Goal: Task Accomplishment & Management: Manage account settings

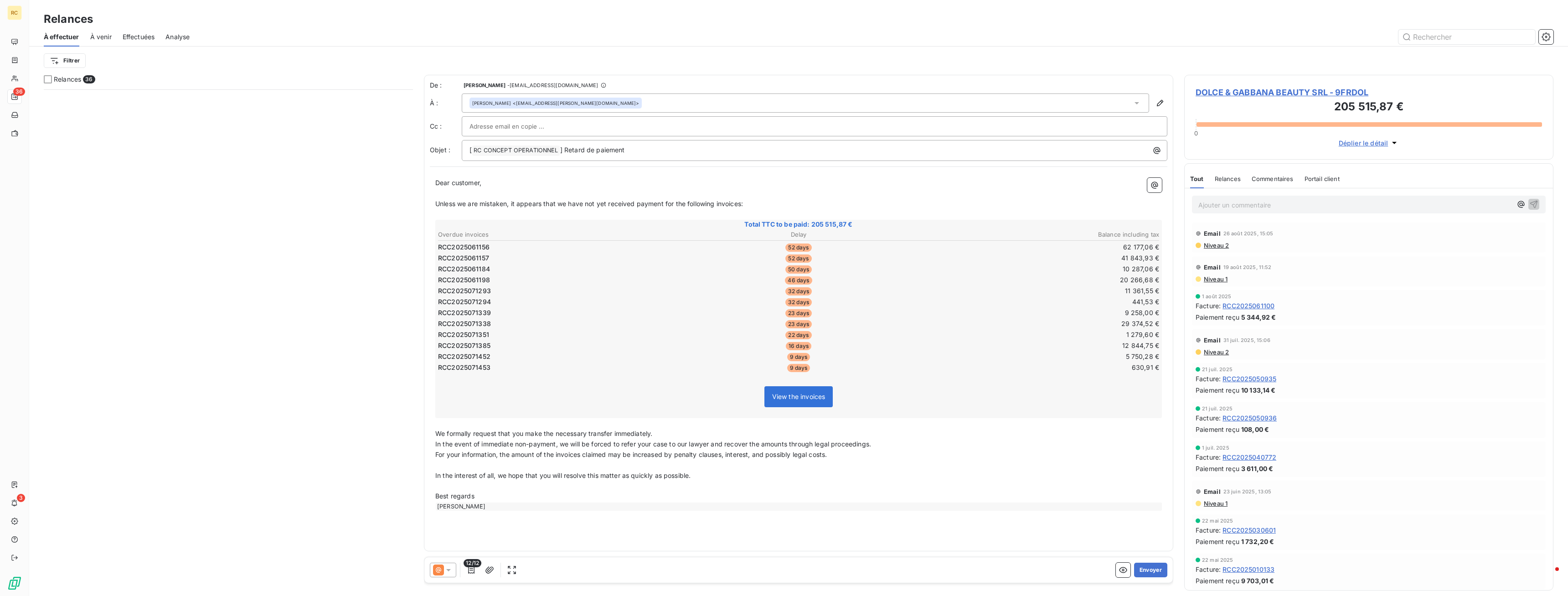
scroll to position [506, 369]
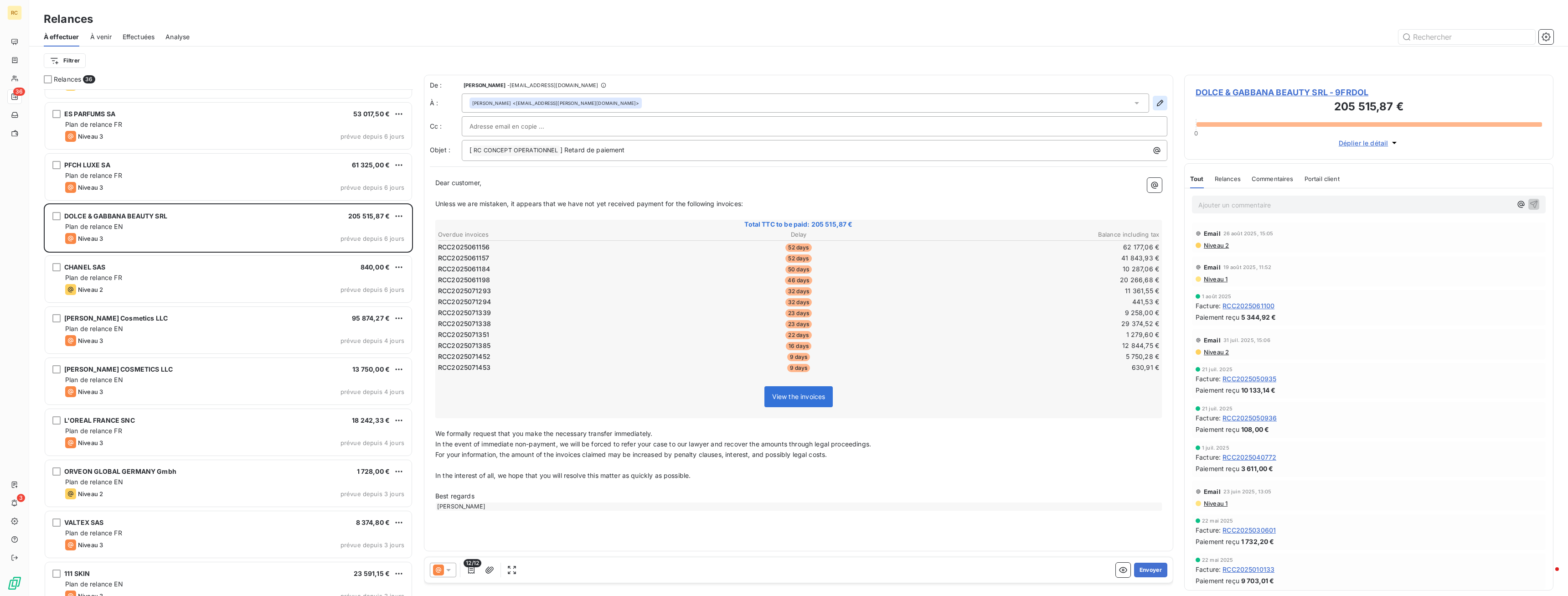
click at [1160, 101] on icon "button" at bounding box center [1159, 103] width 6 height 6
type input "Kenza"
type input "[PERSON_NAME]"
type input "[EMAIL_ADDRESS][PERSON_NAME][DOMAIN_NAME]"
type input "0681126733"
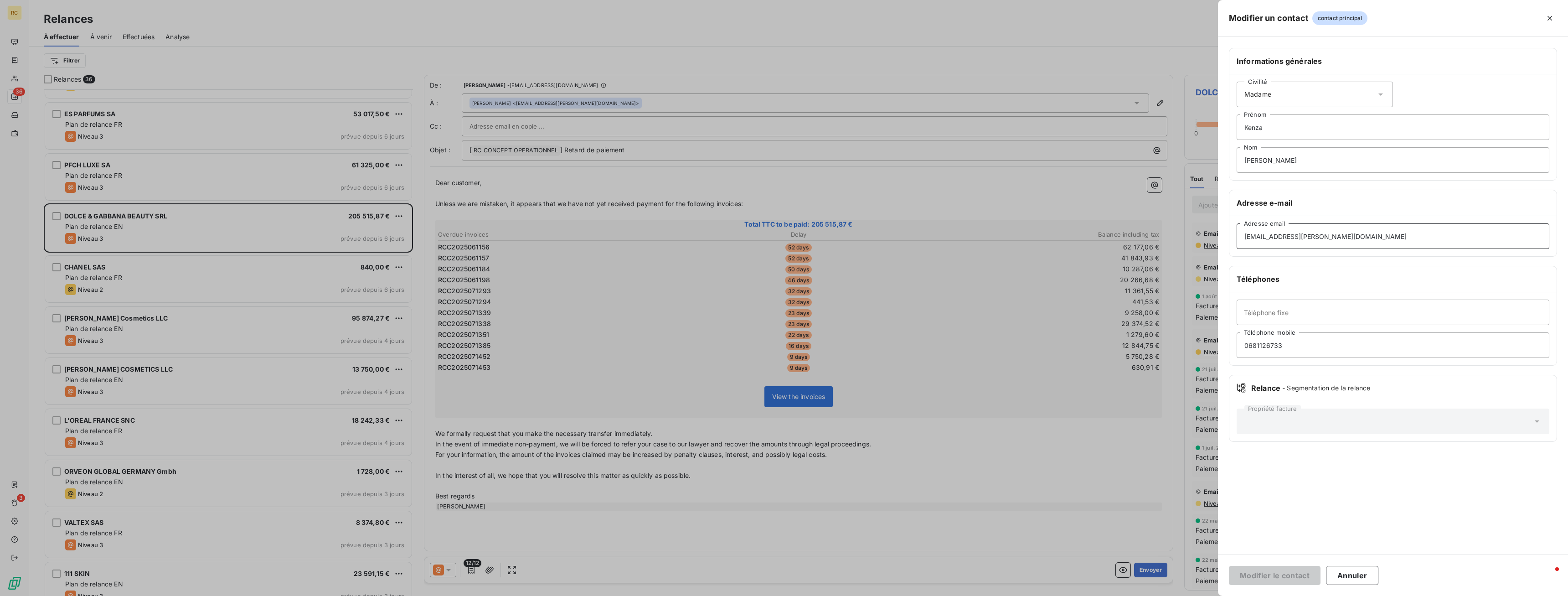
drag, startPoint x: 1344, startPoint y: 235, endPoint x: 1141, endPoint y: 235, distance: 203.0
click at [1141, 595] on div "Modifier un contact contact principal Informations générales Civilité Madame [P…" at bounding box center [784, 596] width 1568 height 0
drag, startPoint x: 1345, startPoint y: 237, endPoint x: 1188, endPoint y: 239, distance: 157.0
click at [1236, 239] on input "[EMAIL_ADDRESS][PERSON_NAME][DOMAIN_NAME]" at bounding box center [1393, 236] width 313 height 26
paste input "[PERSON_NAME].[PERSON_NAME]"
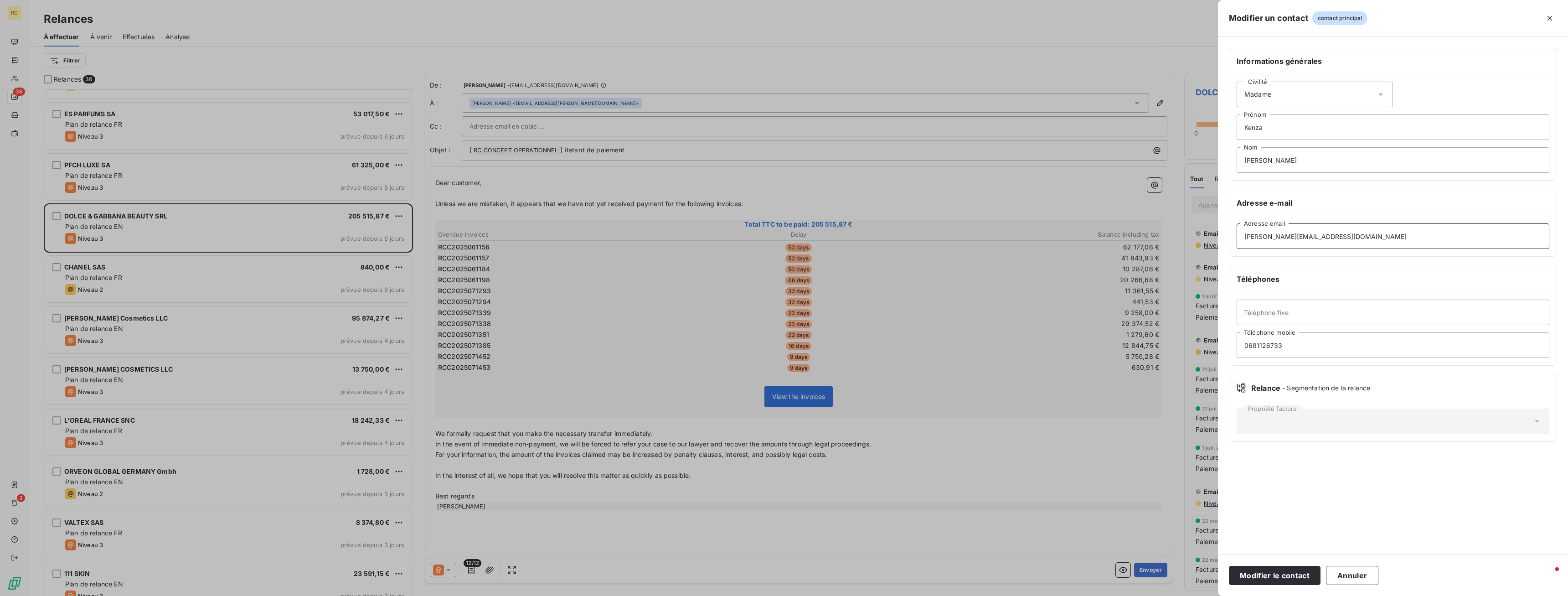
type input "[PERSON_NAME][EMAIL_ADDRESS][DOMAIN_NAME]"
click at [1278, 116] on input "Kenza" at bounding box center [1393, 127] width 313 height 26
drag, startPoint x: 1270, startPoint y: 126, endPoint x: 1203, endPoint y: 138, distance: 68.1
click at [1236, 138] on input "Kenza" at bounding box center [1393, 127] width 313 height 26
drag, startPoint x: 1284, startPoint y: 159, endPoint x: 1193, endPoint y: 162, distance: 91.0
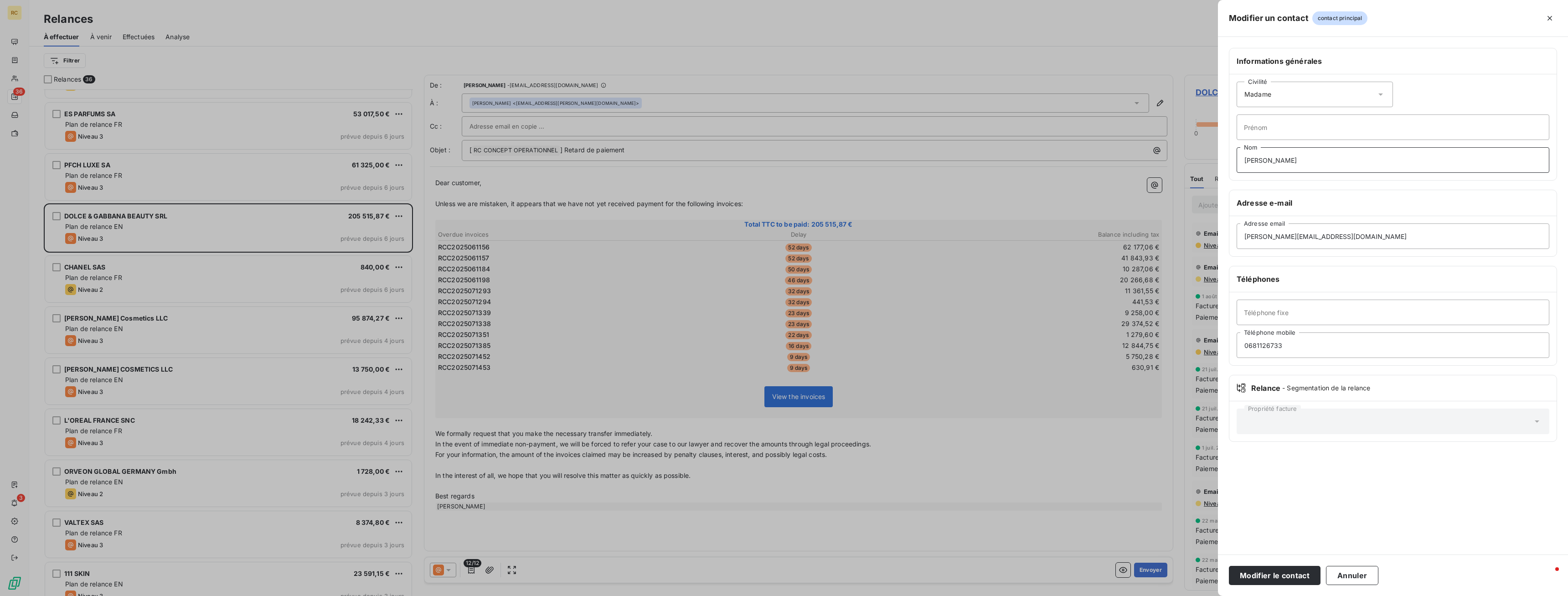
click at [1236, 162] on input "[PERSON_NAME]" at bounding box center [1393, 160] width 313 height 26
click at [1299, 576] on button "Modifier le contact" at bounding box center [1274, 575] width 91 height 19
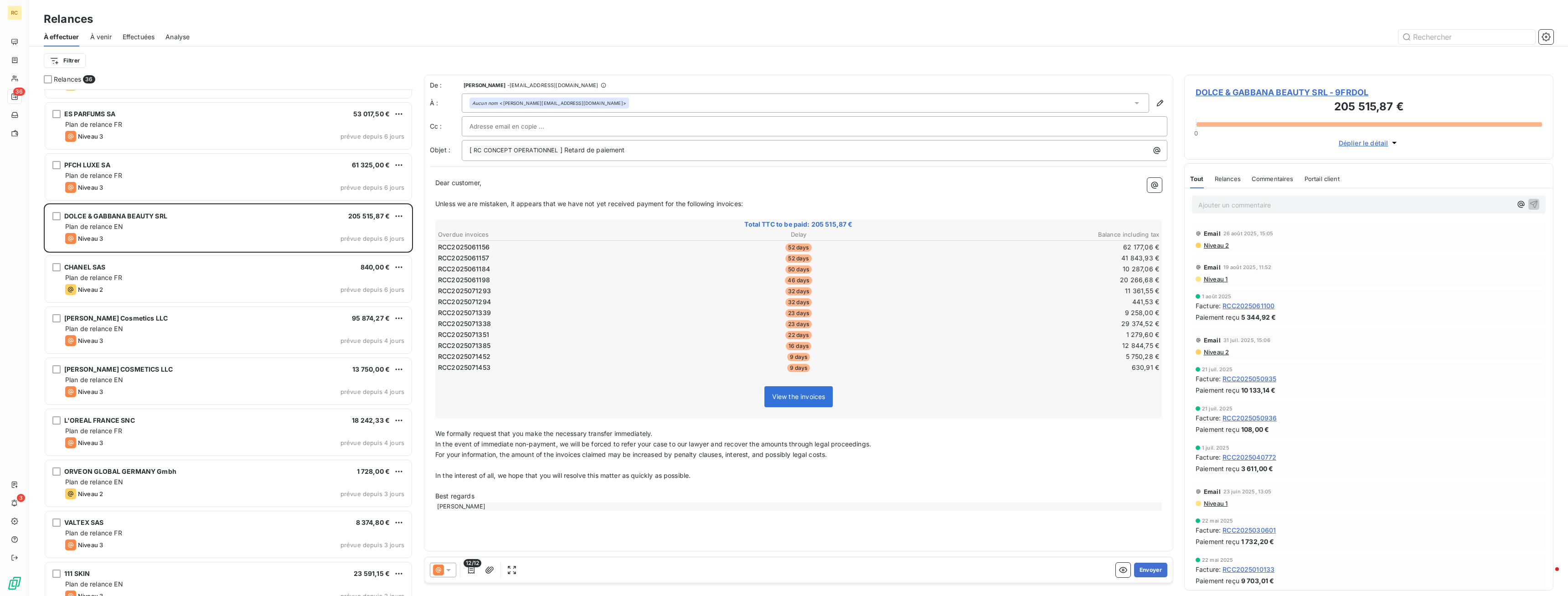
click at [444, 569] on icon at bounding box center [448, 569] width 9 height 9
click at [449, 516] on span "Niveau 1" at bounding box center [461, 515] width 26 height 9
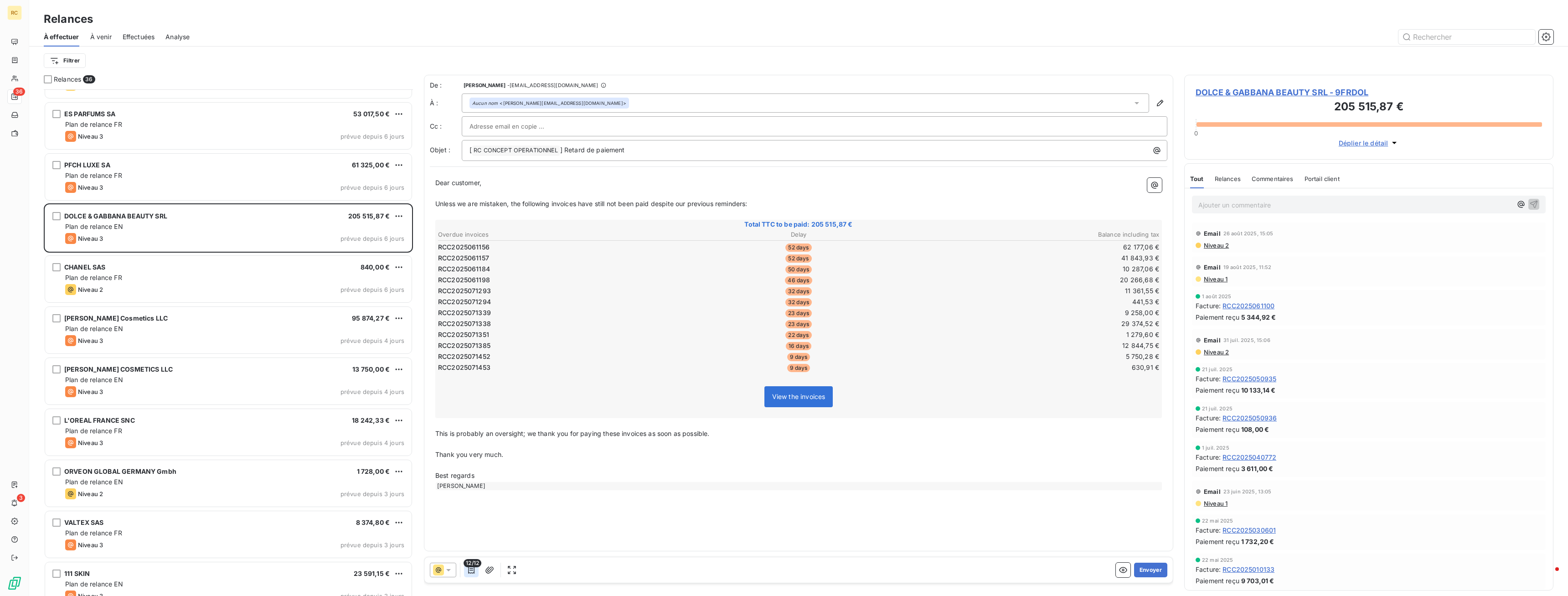
click at [470, 572] on icon "button" at bounding box center [471, 569] width 9 height 9
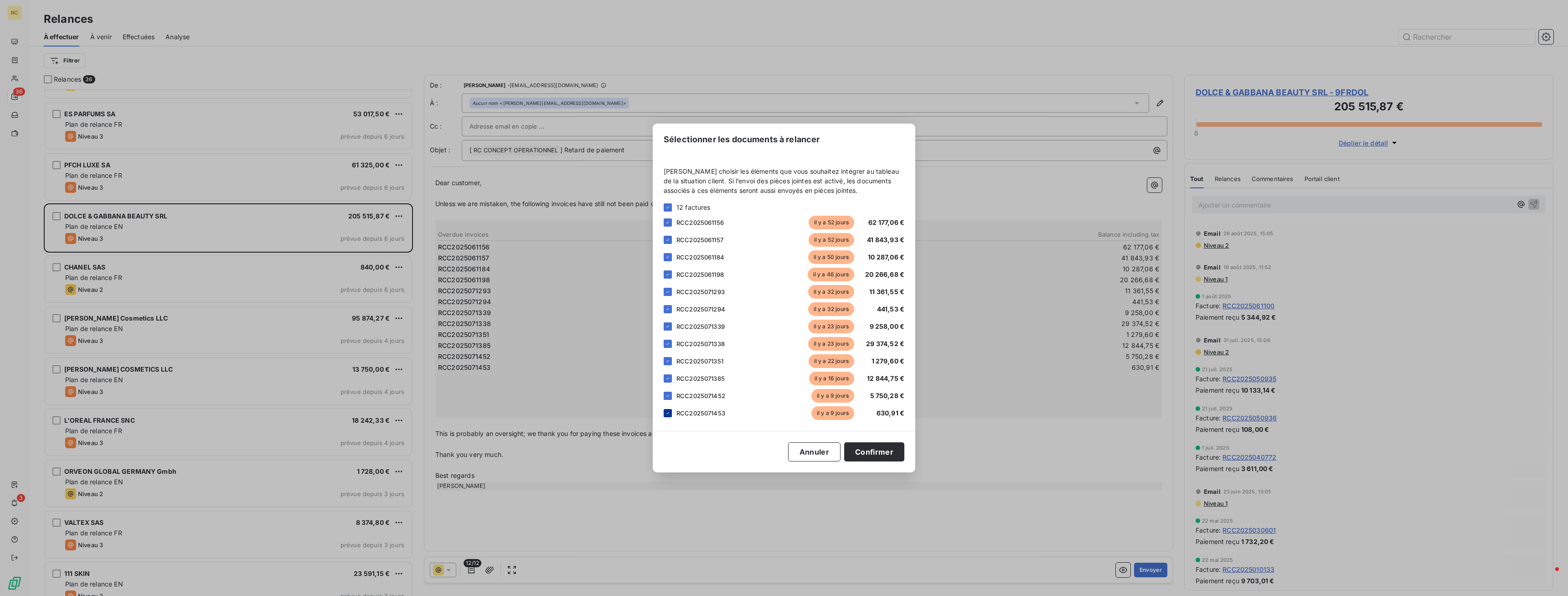
click at [665, 412] on icon at bounding box center [668, 413] width 5 height 5
click at [667, 394] on icon at bounding box center [668, 396] width 5 height 5
click at [875, 454] on button "Confirmer" at bounding box center [874, 451] width 60 height 19
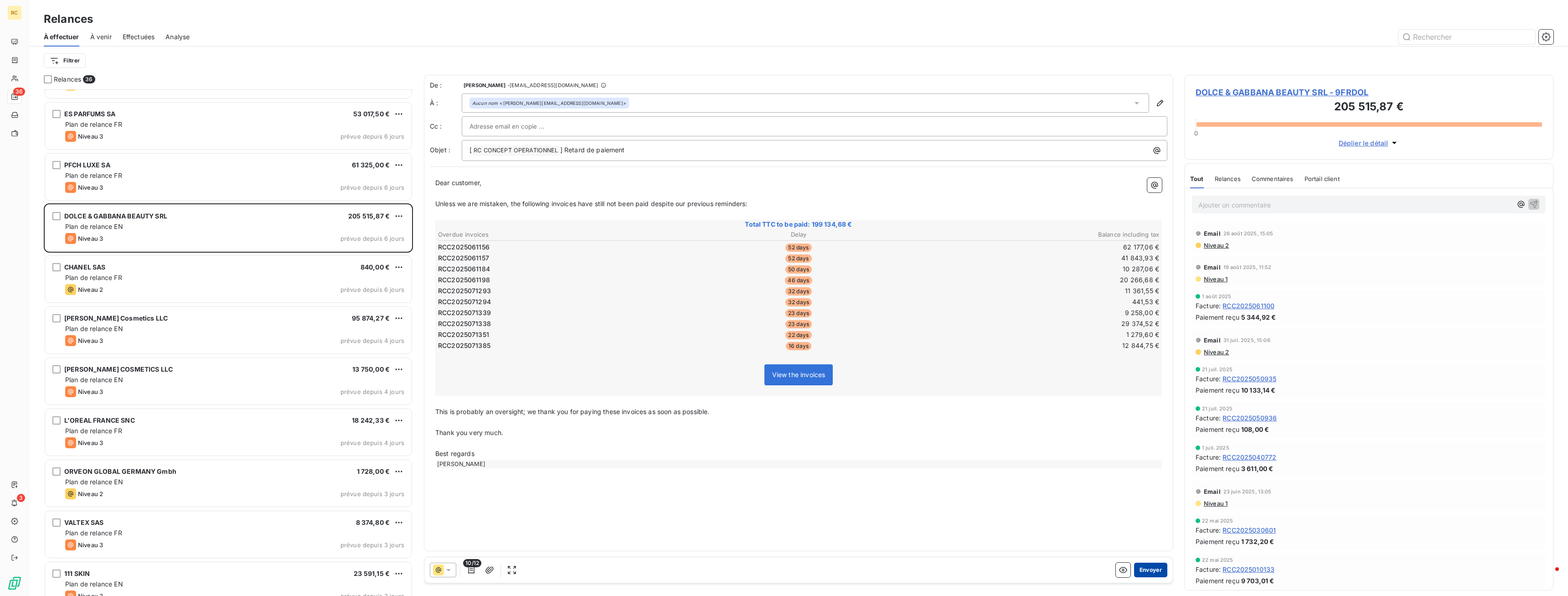
click at [1151, 569] on button "Envoyer" at bounding box center [1150, 569] width 33 height 15
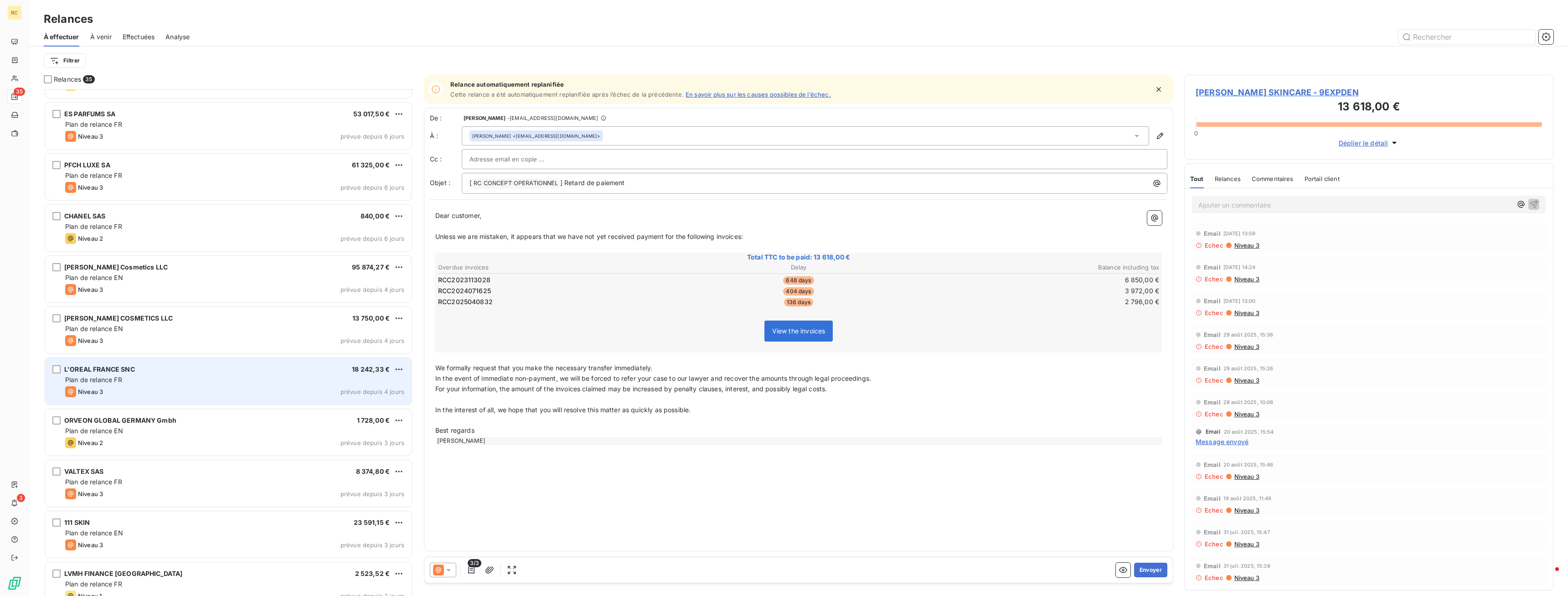
click at [91, 380] on span "Plan de relance FR" at bounding box center [93, 379] width 57 height 8
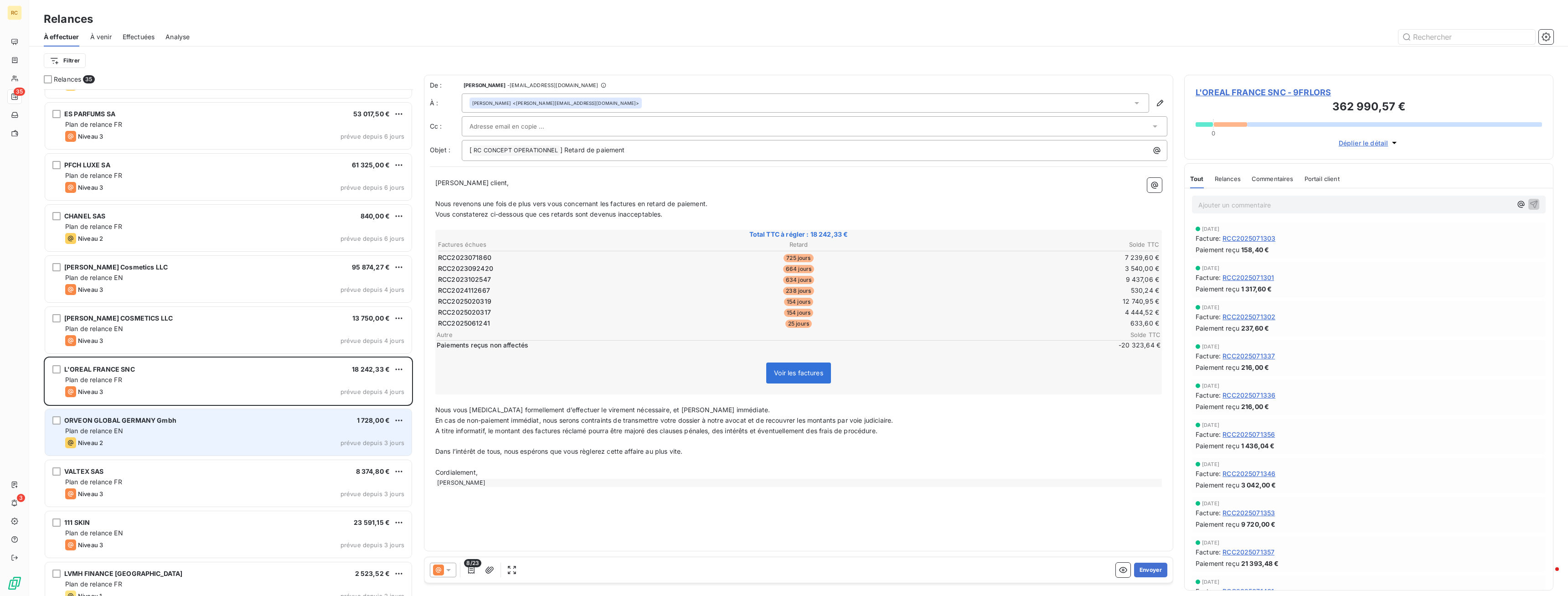
click at [115, 422] on span "ORVEON GLOBAL GERMANY Gmbh" at bounding box center [120, 420] width 112 height 8
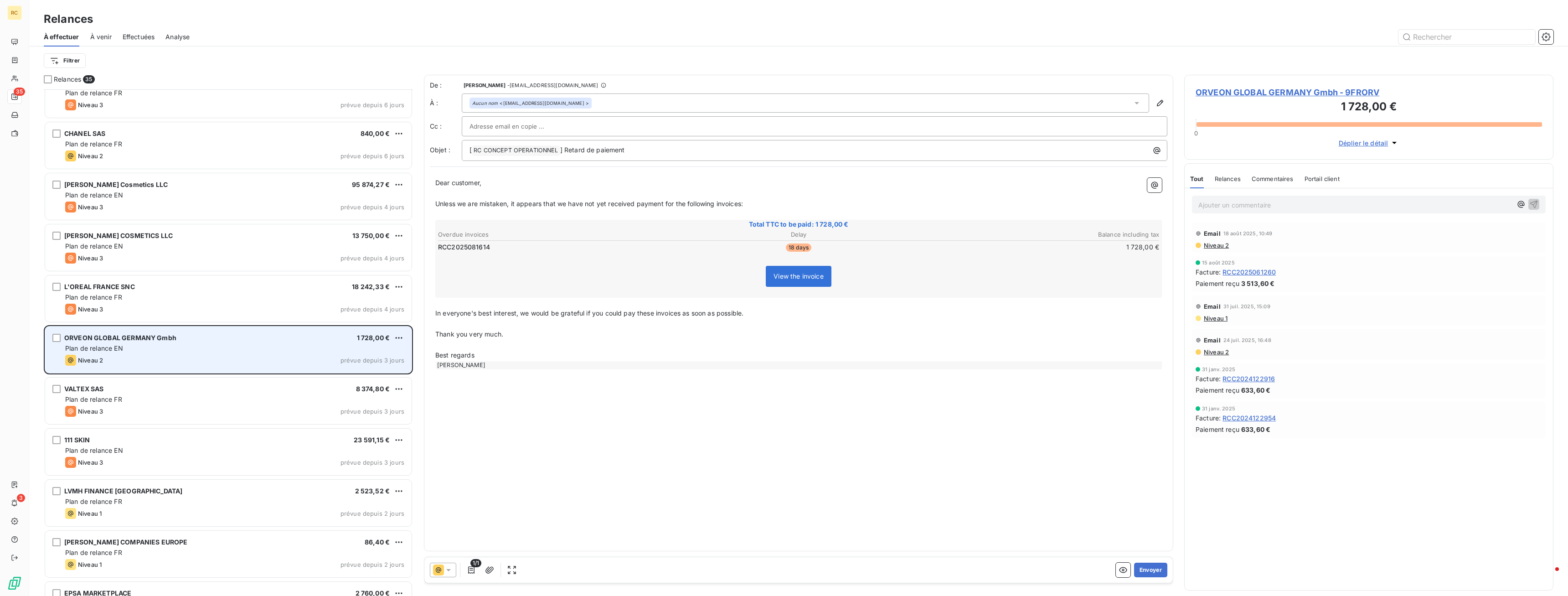
scroll to position [1256, 0]
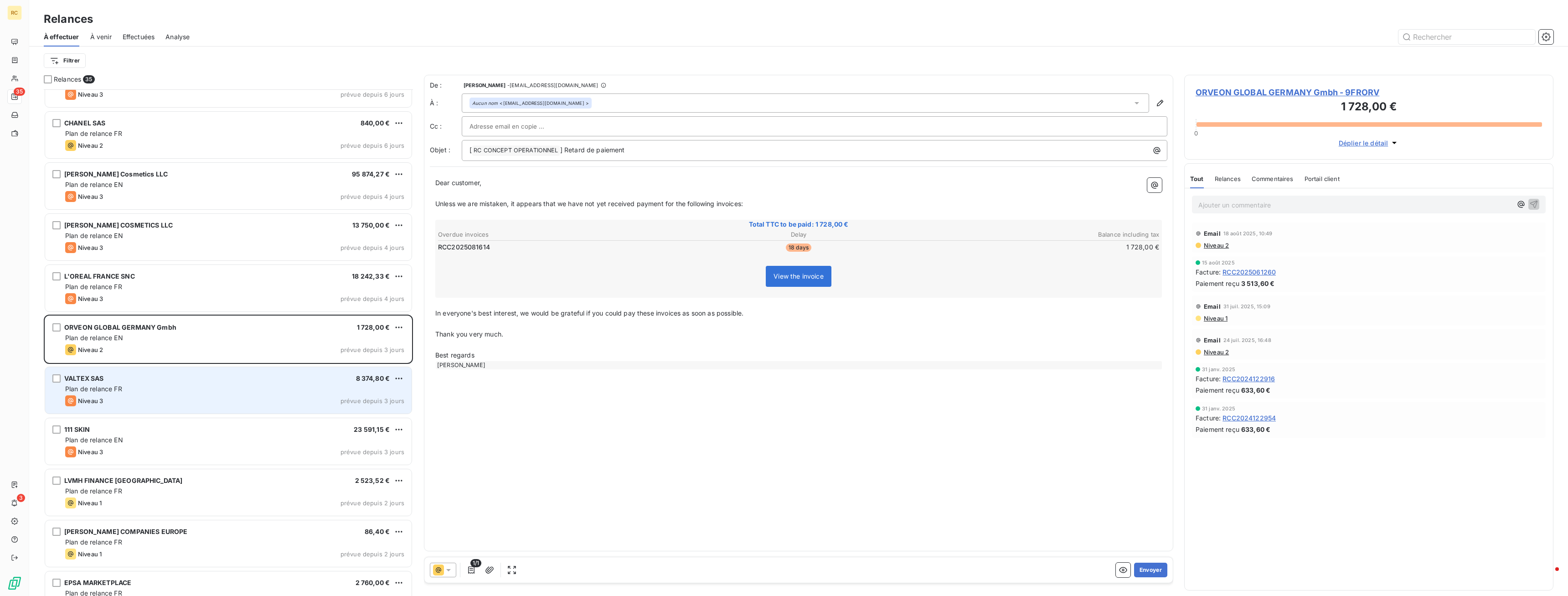
click at [115, 397] on div "Niveau 3 prévue depuis 3 jours" at bounding box center [234, 400] width 339 height 11
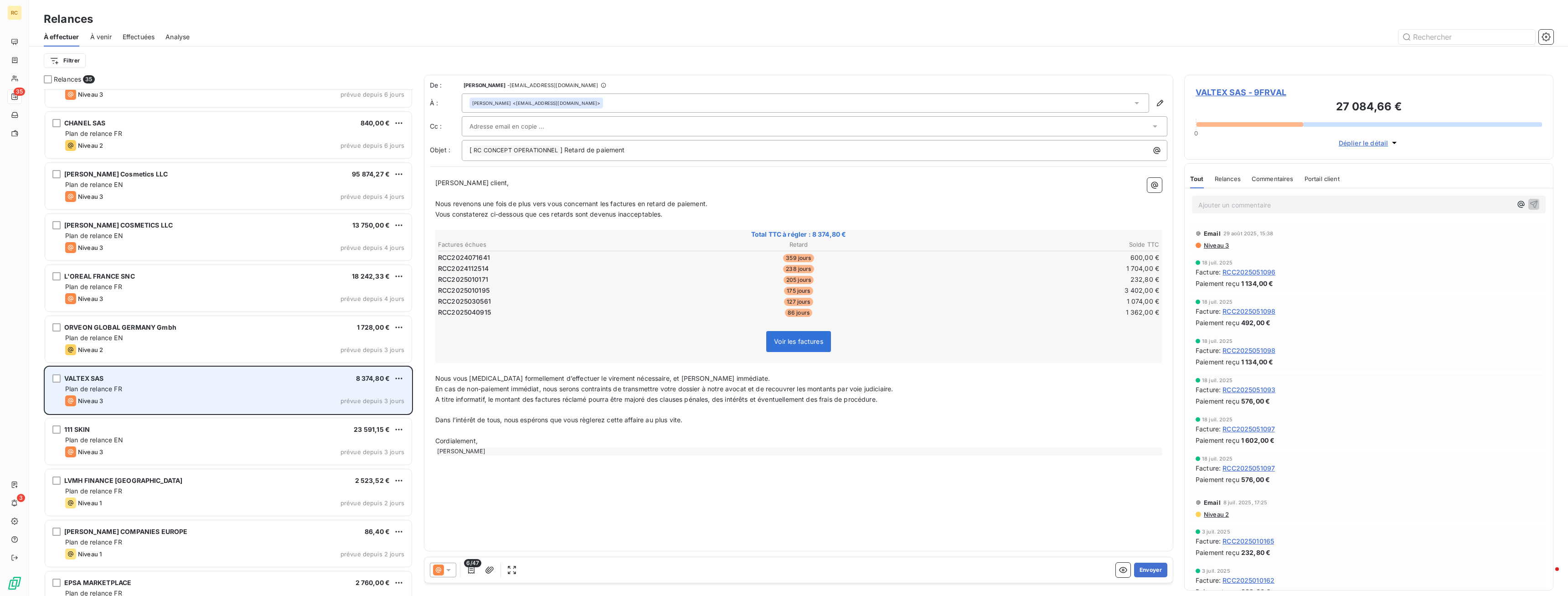
scroll to position [1281, 0]
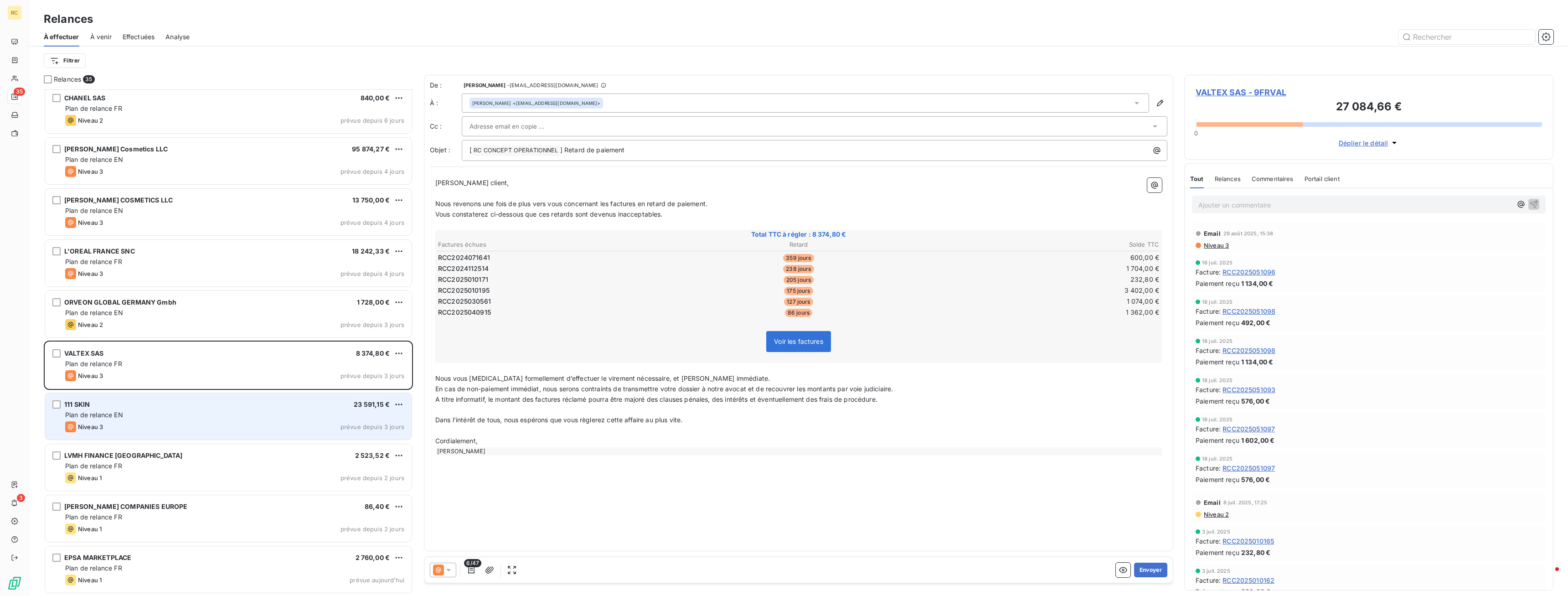
click at [87, 410] on div "111 SKIN 23 591,15 € Plan de relance EN Niveau 3 prévue depuis 3 jours" at bounding box center [228, 416] width 367 height 46
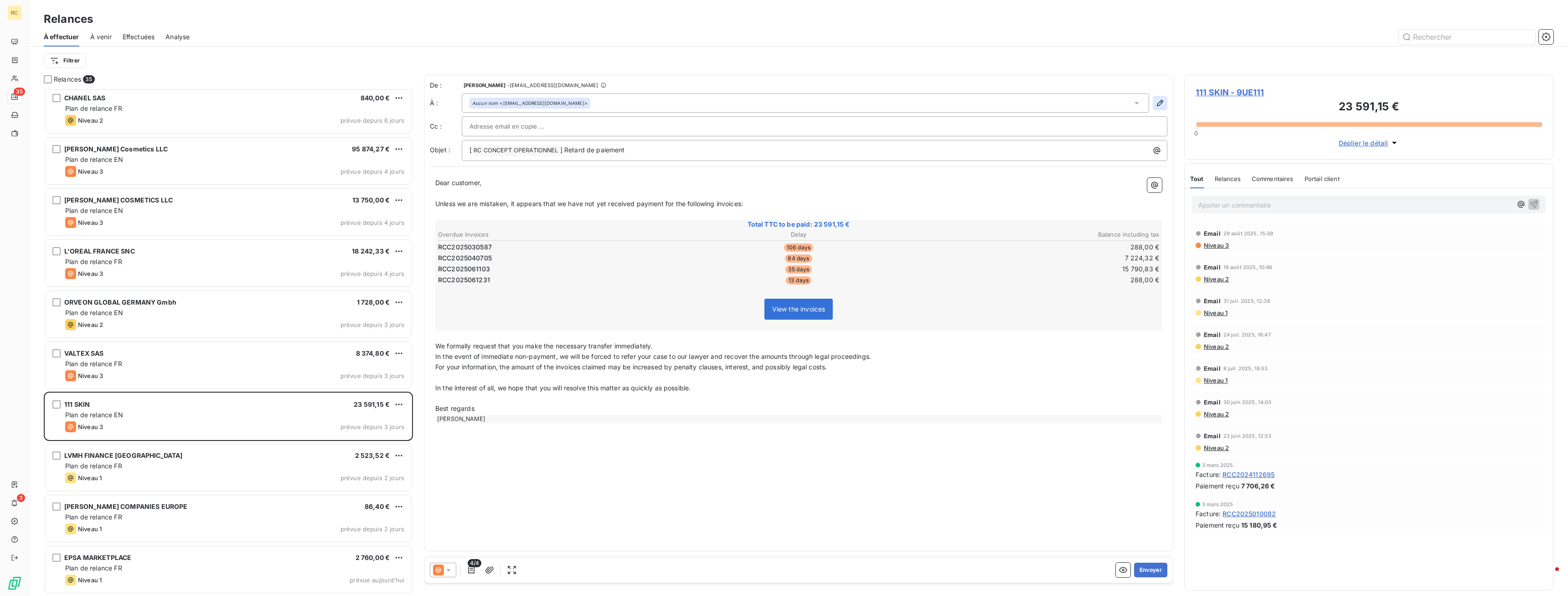
click at [1159, 104] on icon "button" at bounding box center [1159, 103] width 9 height 9
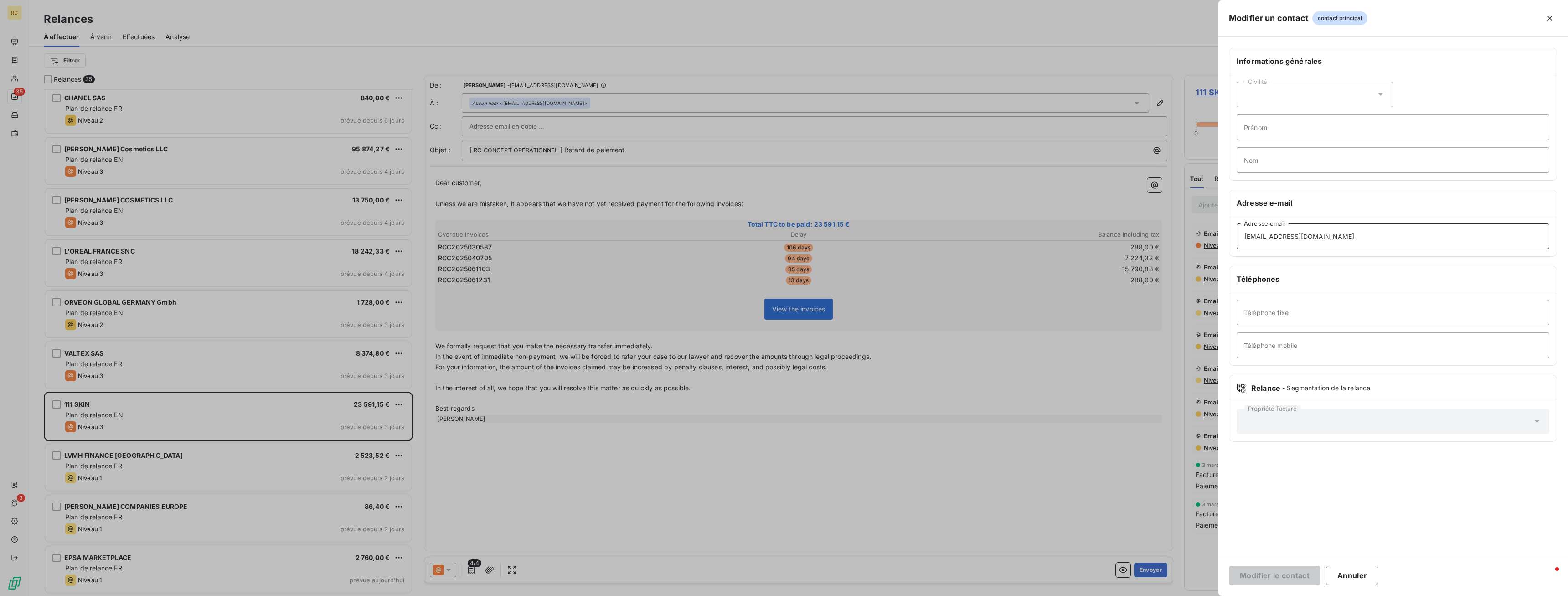
drag, startPoint x: 1314, startPoint y: 237, endPoint x: 1217, endPoint y: 236, distance: 97.0
click at [1217, 595] on div "Modifier un contact contact principal Informations générales Civilité Prénom No…" at bounding box center [784, 596] width 1568 height 0
drag, startPoint x: 1315, startPoint y: 233, endPoint x: 1182, endPoint y: 238, distance: 133.1
click at [1236, 238] on input "[EMAIL_ADDRESS][DOMAIN_NAME]" at bounding box center [1393, 236] width 313 height 26
click at [1244, 235] on input "[EMAIL_ADDRESS][DOMAIN_NAME]" at bounding box center [1393, 236] width 313 height 26
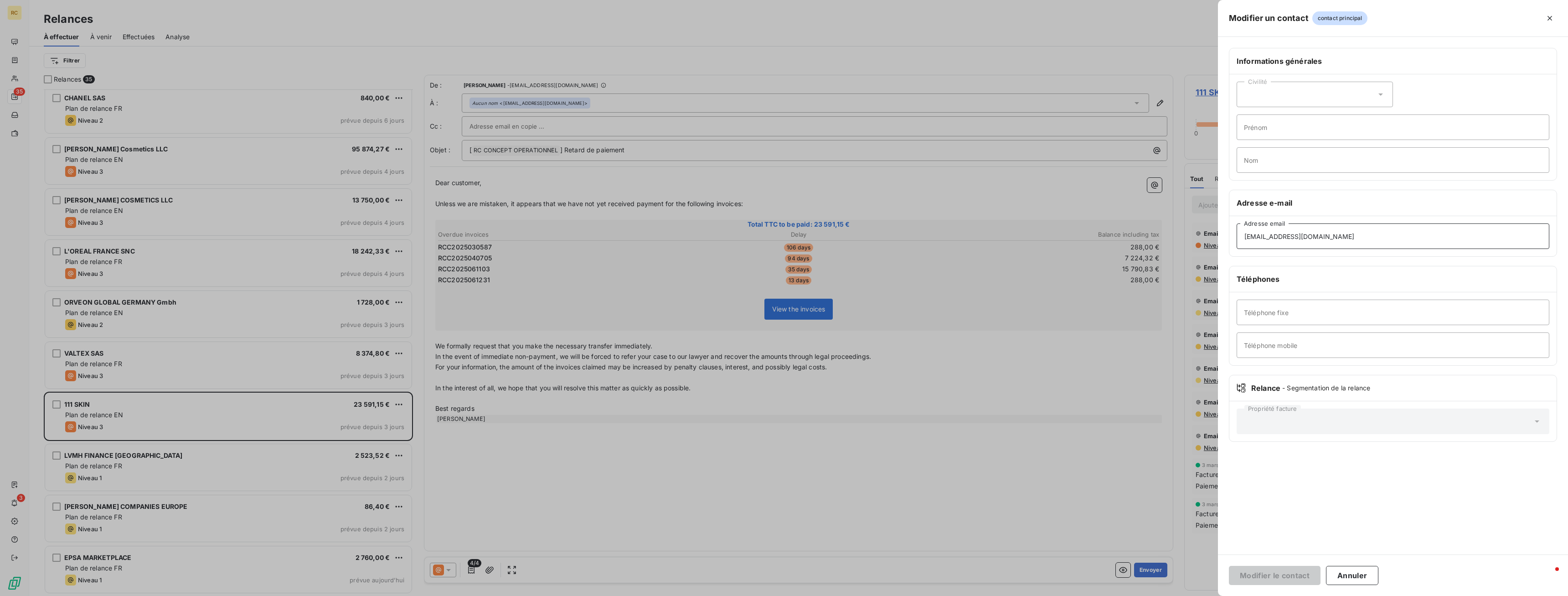
click at [1326, 235] on input "[EMAIL_ADDRESS][DOMAIN_NAME]" at bounding box center [1393, 236] width 313 height 26
click at [1369, 206] on h6 "Adresse e-mail" at bounding box center [1393, 203] width 313 height 11
click at [1323, 235] on input "[EMAIL_ADDRESS][DOMAIN_NAME]" at bounding box center [1393, 236] width 313 height 26
type input "[EMAIL_ADDRESS][DOMAIN_NAME]"
click at [1340, 233] on input "[EMAIL_ADDRESS][DOMAIN_NAME]" at bounding box center [1393, 236] width 313 height 26
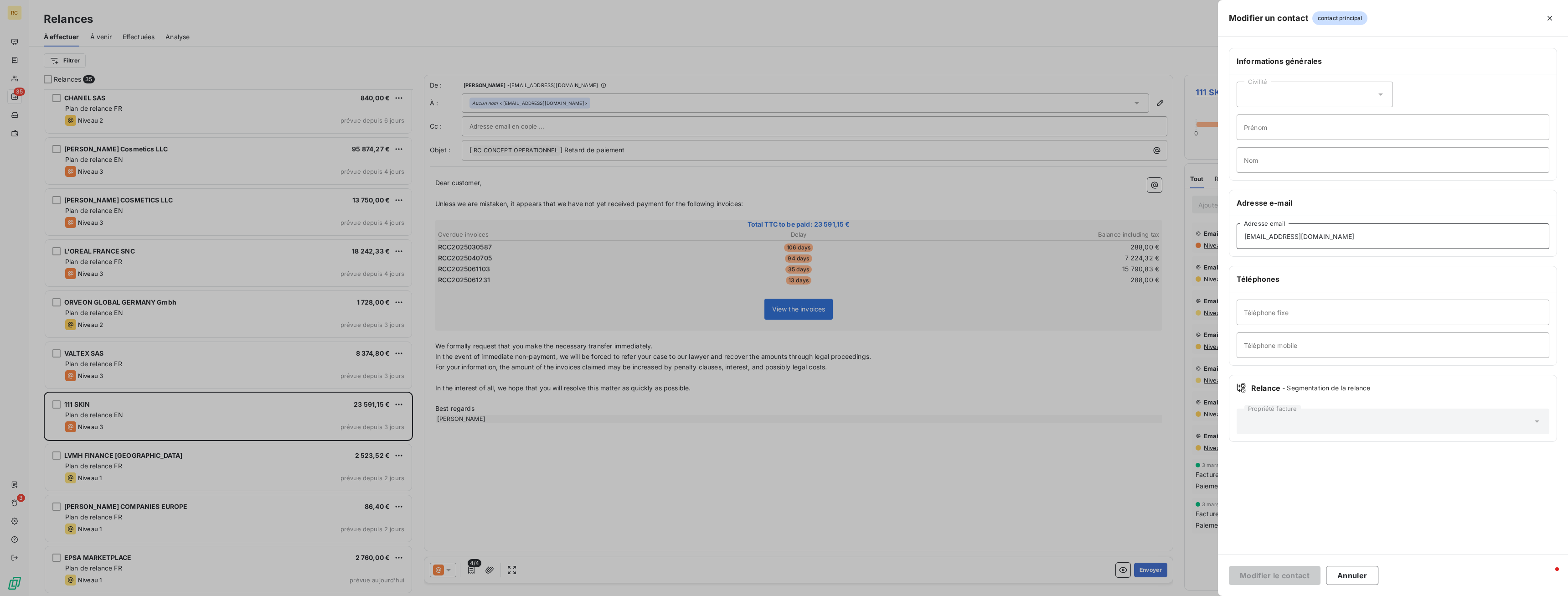
click at [1244, 235] on input "[EMAIL_ADDRESS][DOMAIN_NAME]" at bounding box center [1393, 236] width 313 height 26
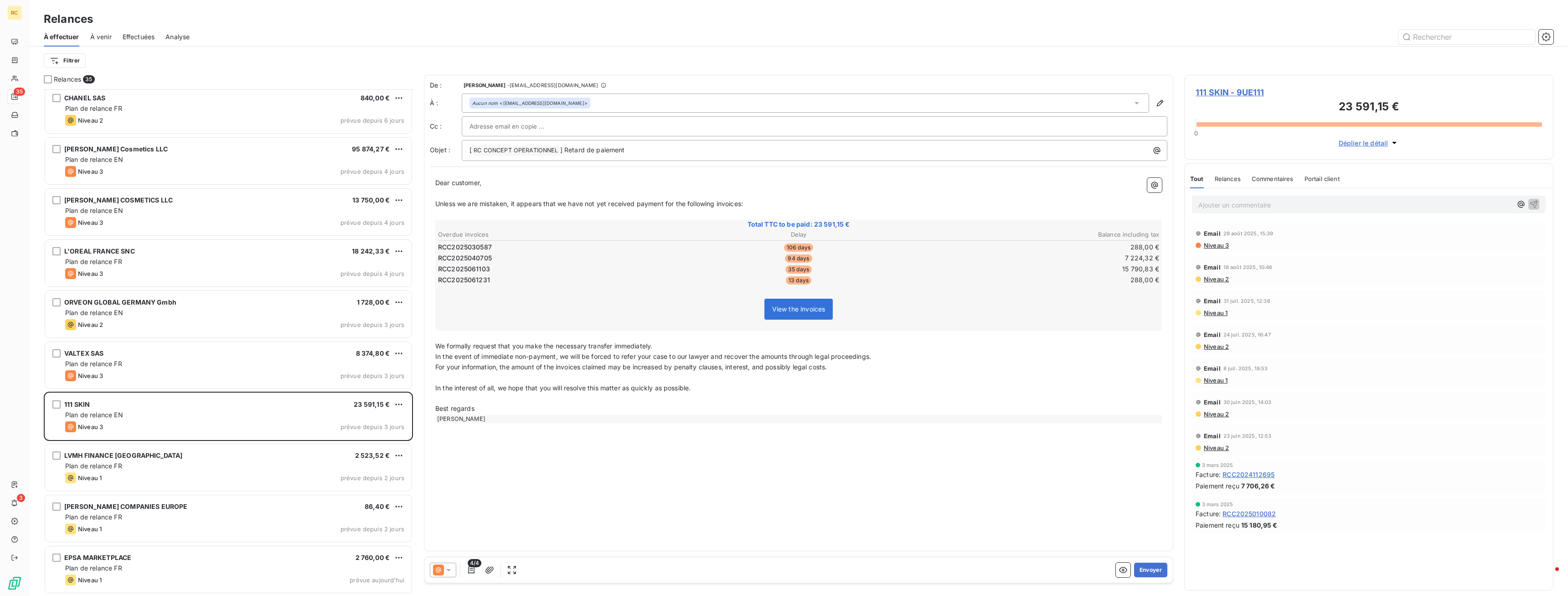
click at [451, 569] on icon at bounding box center [448, 569] width 4 height 3
click at [453, 516] on span "Niveau 1" at bounding box center [461, 515] width 26 height 9
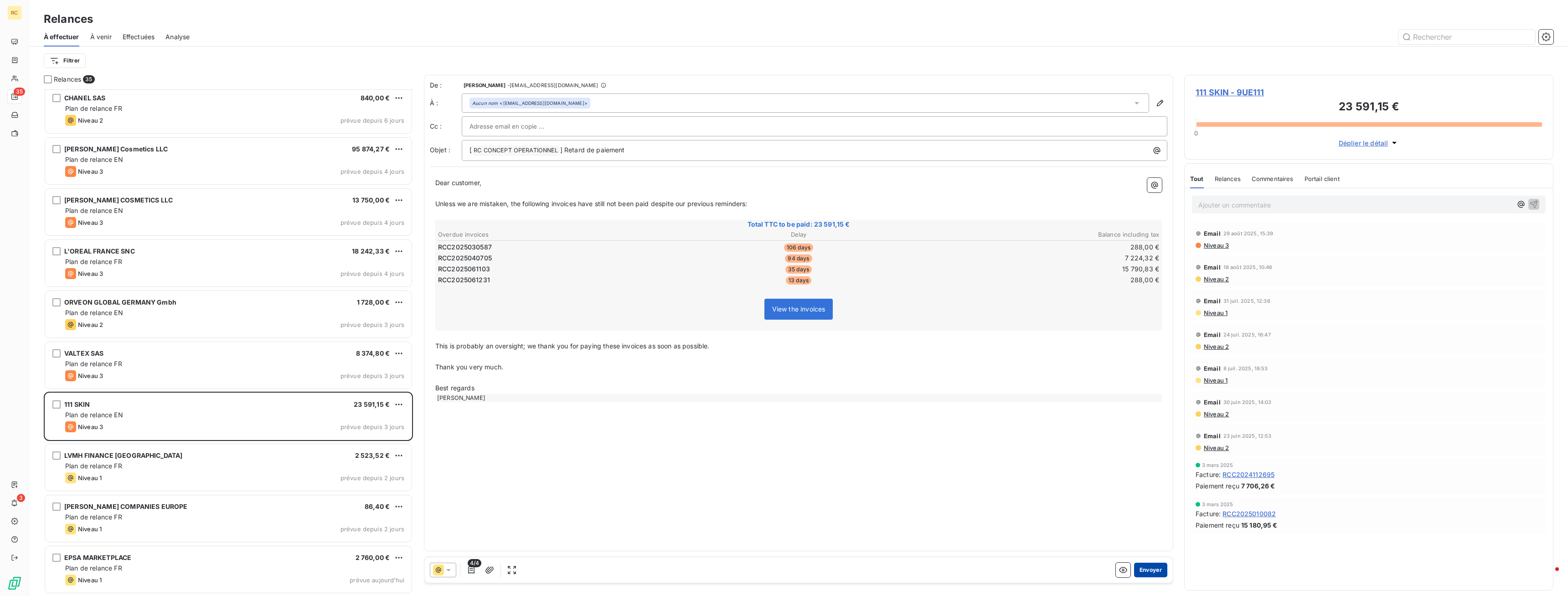
click at [1142, 569] on button "Envoyer" at bounding box center [1150, 569] width 33 height 15
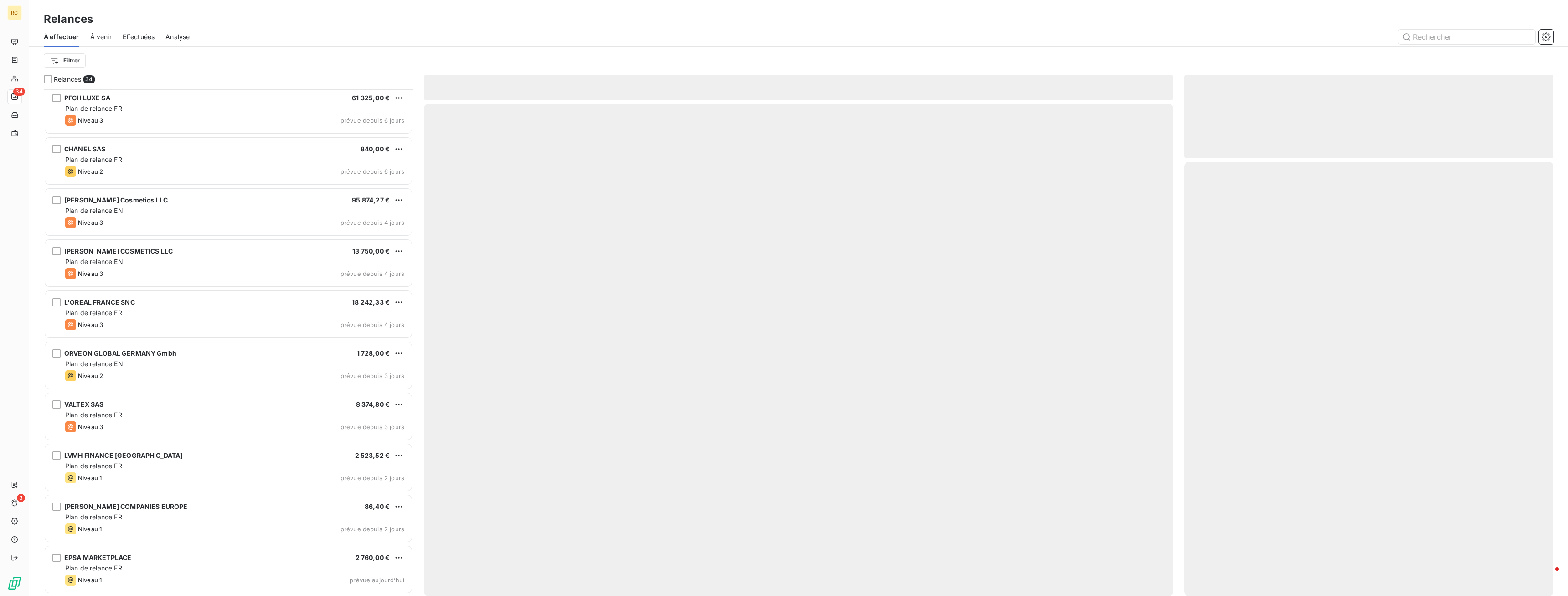
scroll to position [1230, 0]
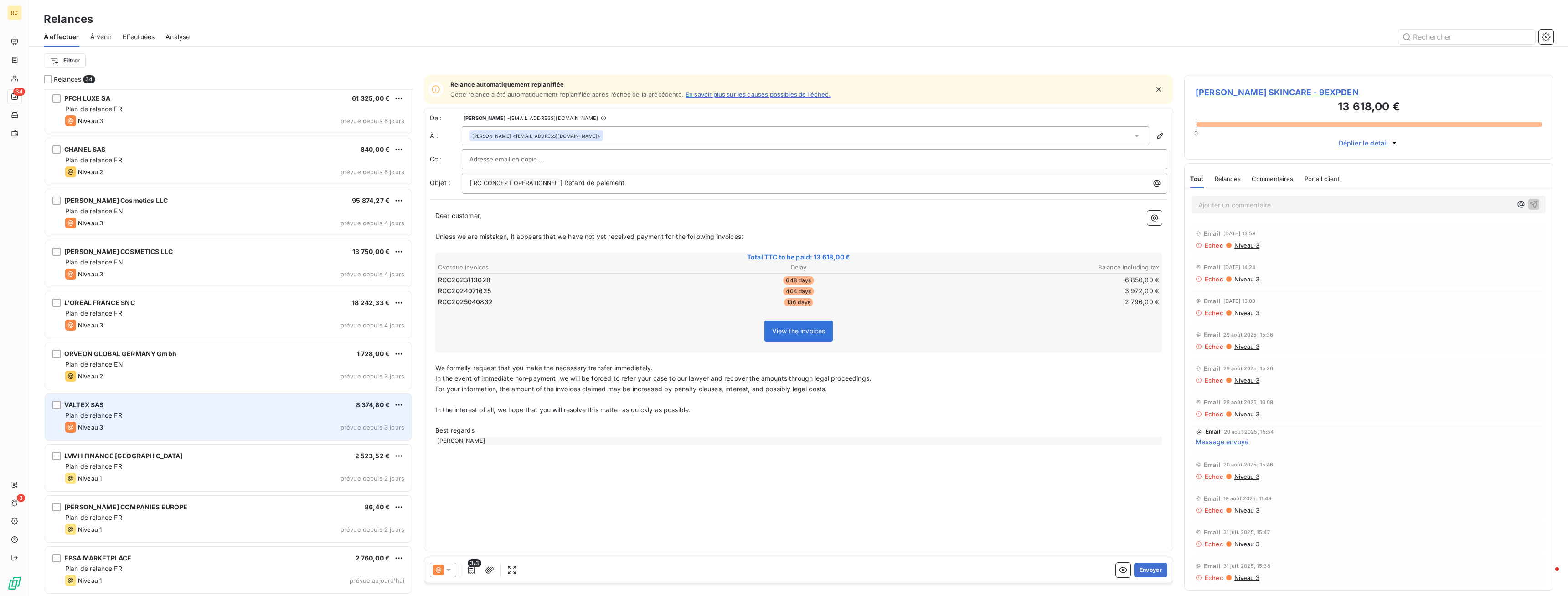
scroll to position [1230, 0]
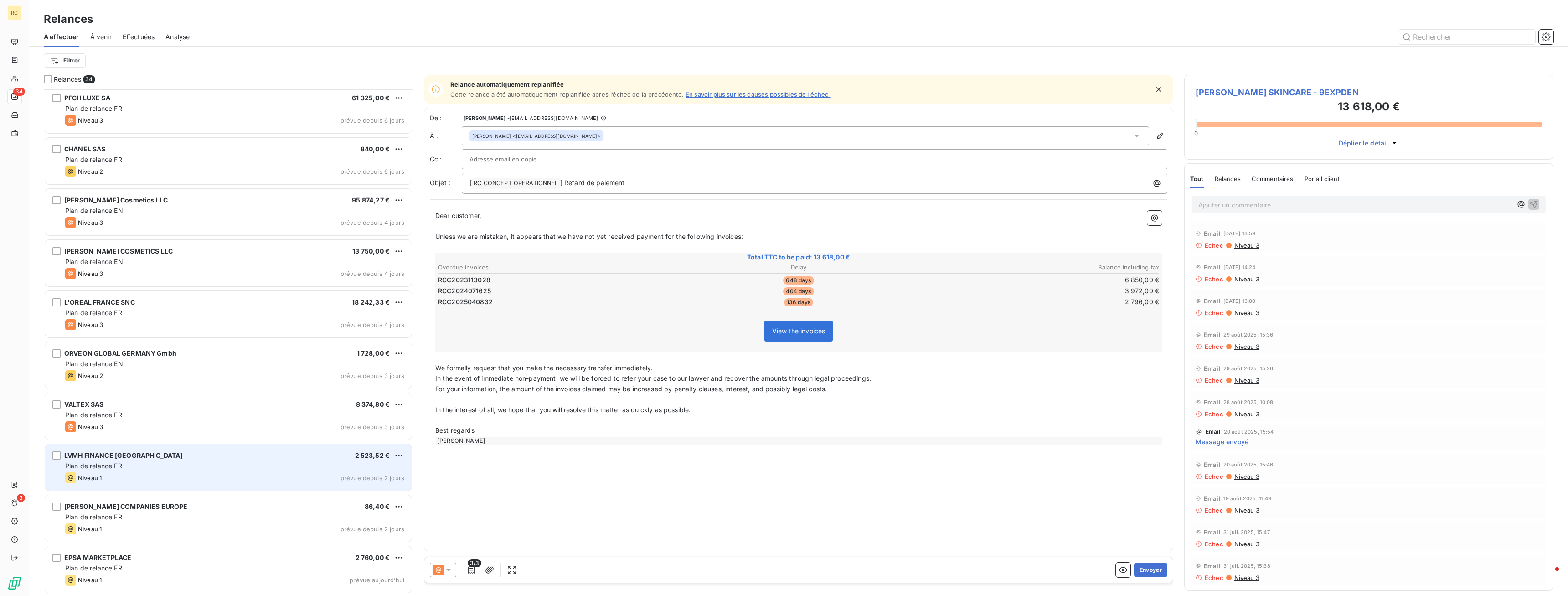
click at [91, 457] on span "LVMH FINANCE [GEOGRAPHIC_DATA]" at bounding box center [123, 455] width 119 height 8
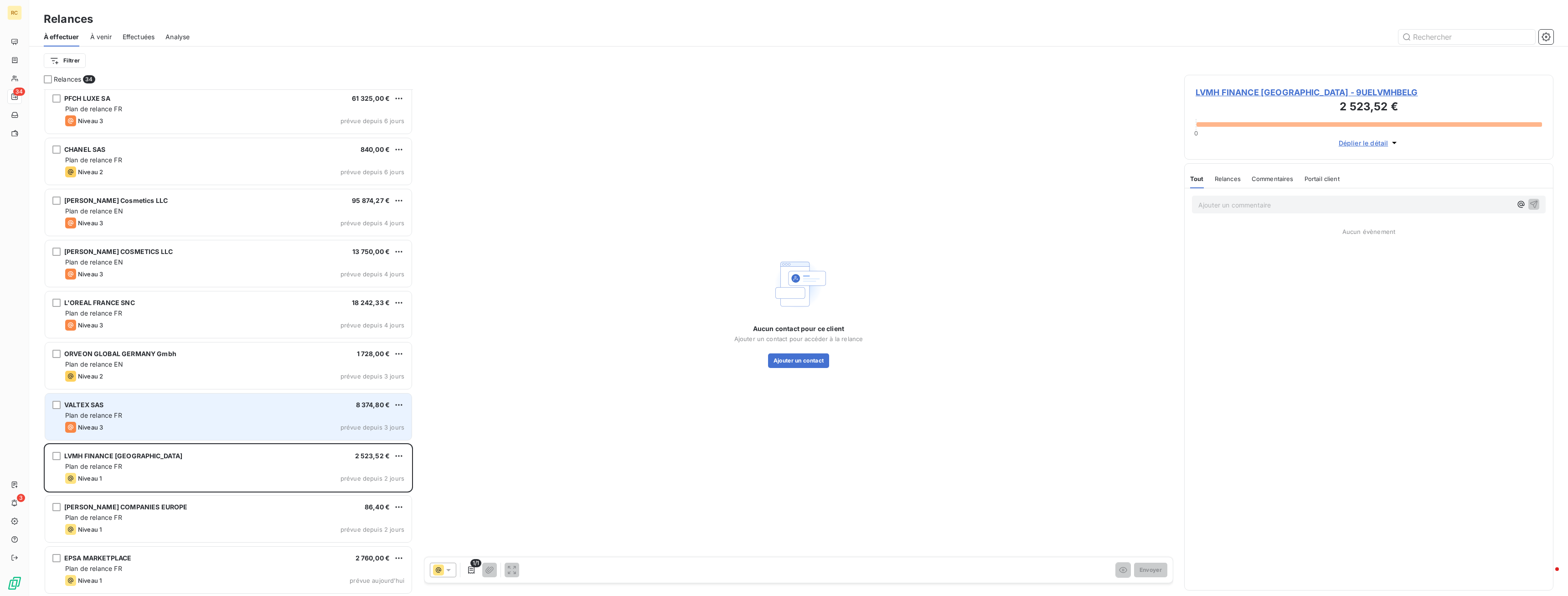
scroll to position [1230, 0]
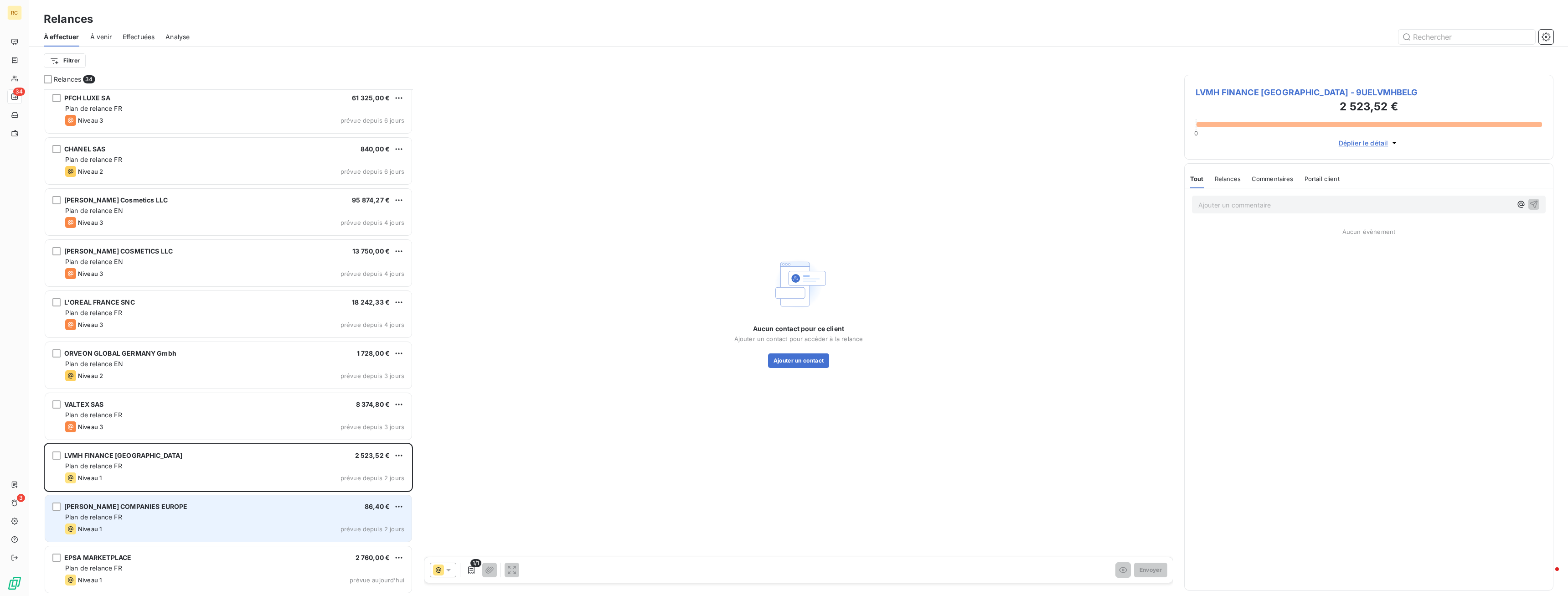
click at [93, 513] on span "Plan de relance FR" at bounding box center [93, 516] width 57 height 8
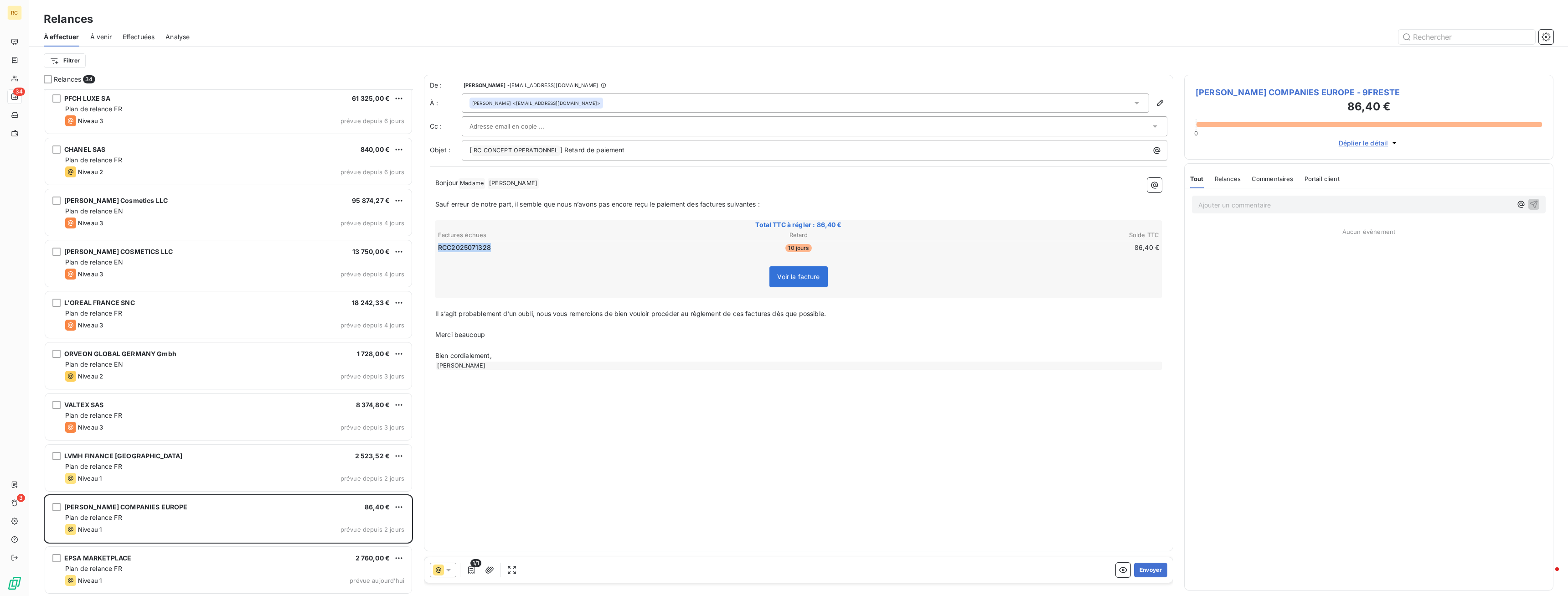
drag, startPoint x: 498, startPoint y: 247, endPoint x: 417, endPoint y: 250, distance: 81.1
click at [438, 250] on td "RCC2025071328" at bounding box center [557, 248] width 240 height 10
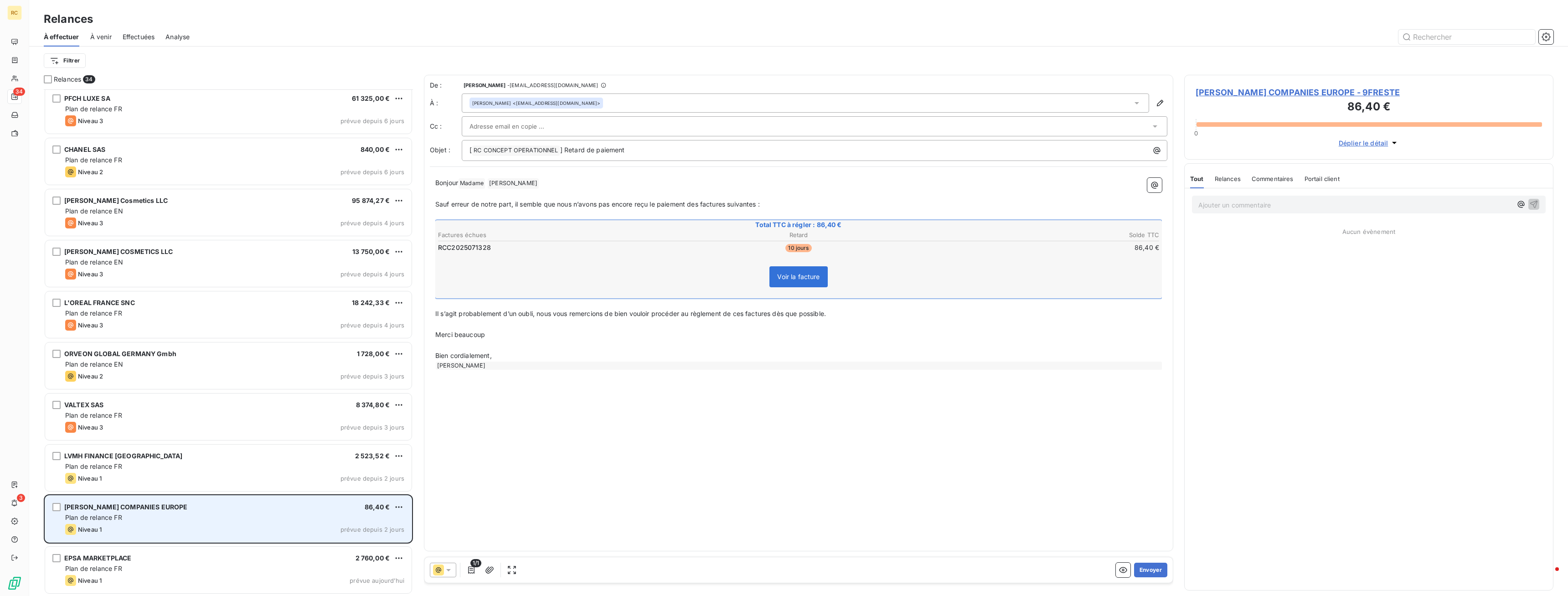
scroll to position [1230, 0]
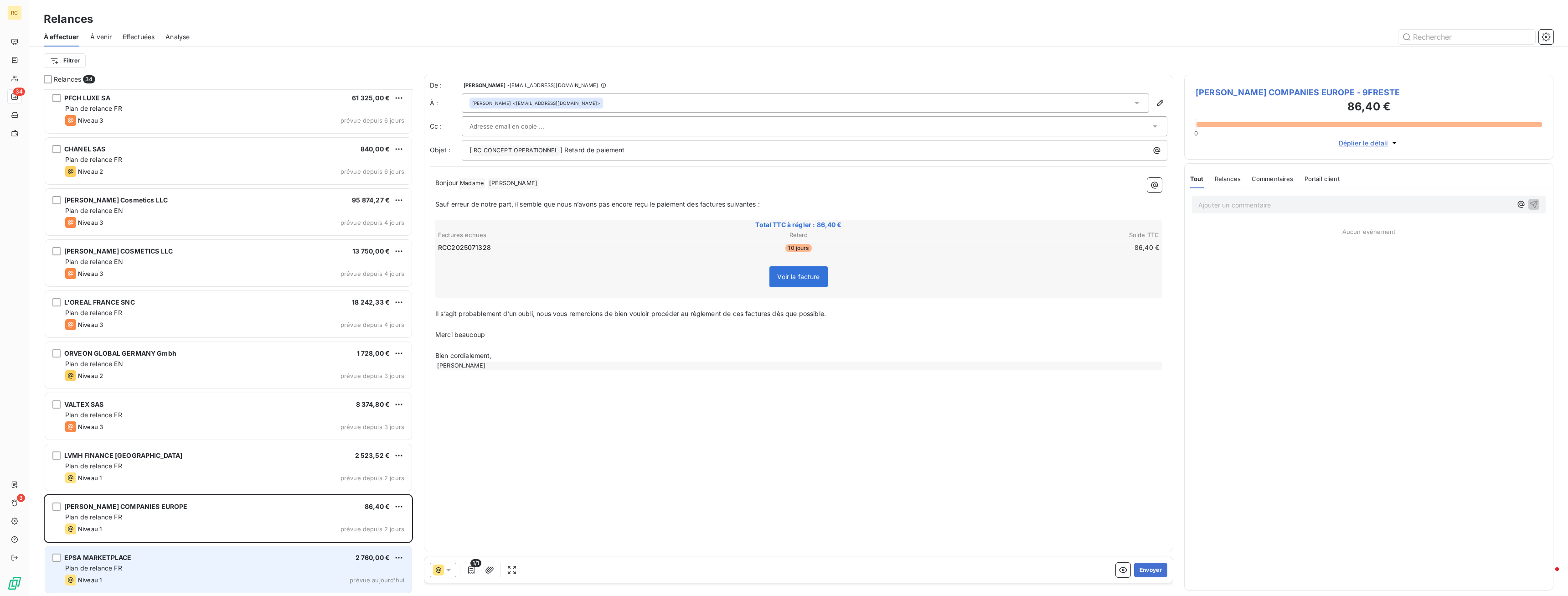
click at [105, 563] on div "EPSA MARKETPLACE 2 760,00 € Plan de relance FR Niveau 1 prévue aujourd’hui" at bounding box center [228, 569] width 367 height 46
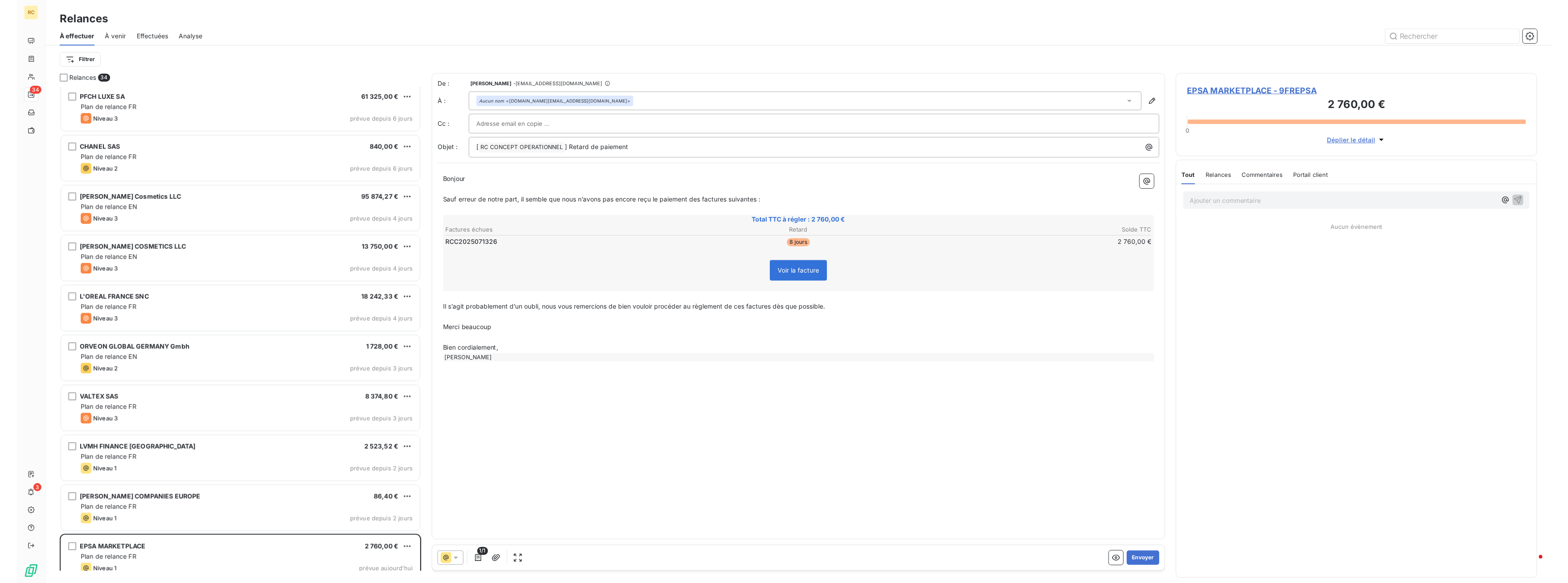
scroll to position [493, 369]
